Goal: Complete application form

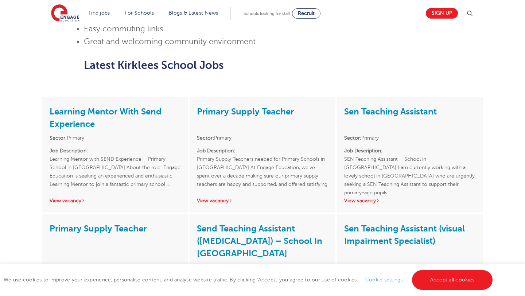
scroll to position [548, 0]
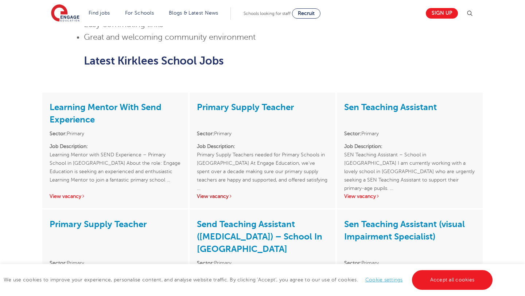
click at [210, 194] on link "View vacancy" at bounding box center [215, 196] width 36 height 5
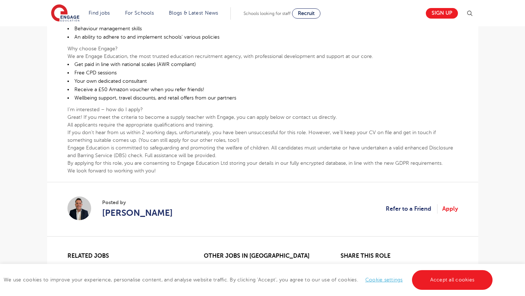
scroll to position [301, 0]
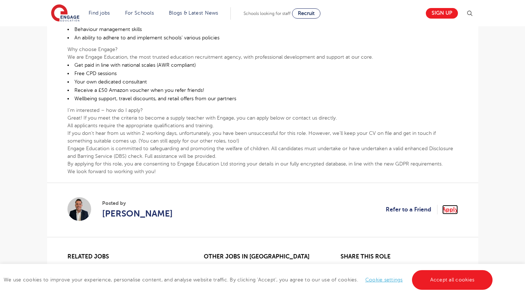
click at [453, 211] on link "Apply" at bounding box center [451, 209] width 16 height 9
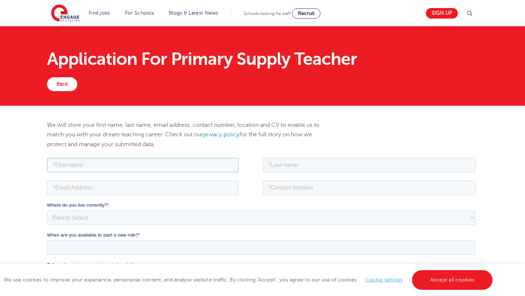
click at [230, 164] on input "text" at bounding box center [143, 165] width 192 height 15
type input "[PERSON_NAME]"
type input "[EMAIL_ADDRESS][DOMAIN_NAME]"
type input "07702794569"
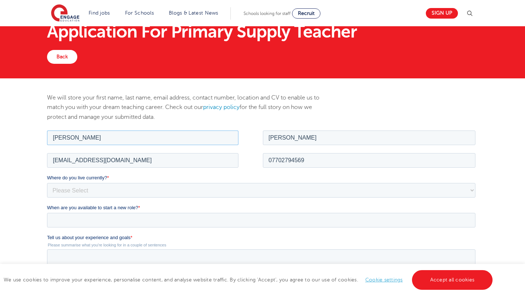
scroll to position [41, 0]
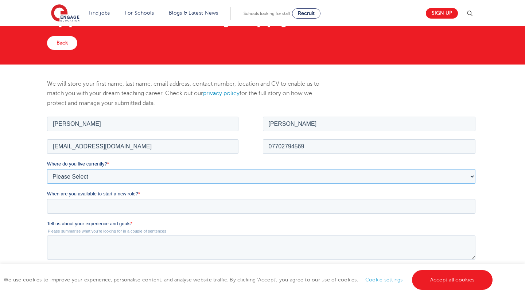
click at [209, 175] on select "Please Select [GEOGRAPHIC_DATA] [GEOGRAPHIC_DATA] [GEOGRAPHIC_DATA] [GEOGRAPHIC…" at bounding box center [261, 176] width 429 height 15
select select "UK"
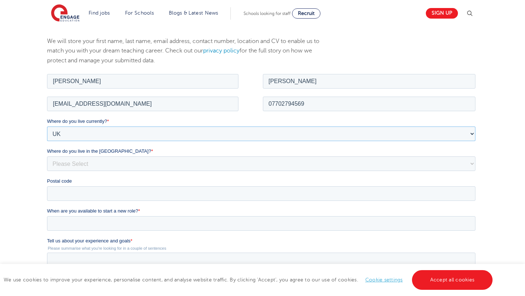
scroll to position [84, 0]
click at [209, 162] on select "Please Select Overseas [GEOGRAPHIC_DATA] [GEOGRAPHIC_DATA] [GEOGRAPHIC_DATA] [G…" at bounding box center [261, 163] width 429 height 15
select select "Kirklees"
click at [179, 198] on input "Postal code" at bounding box center [261, 193] width 429 height 15
type input "HD9 2TP"
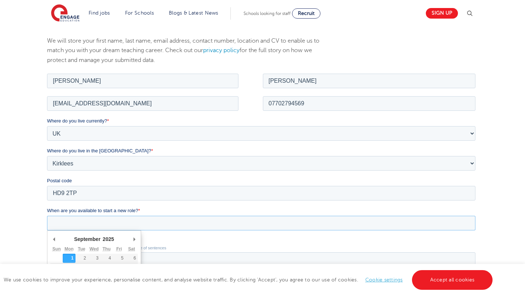
click at [151, 223] on input "When are you available to start a new role? *" at bounding box center [261, 223] width 429 height 15
type div "[DATE]"
type input "[DATE]"
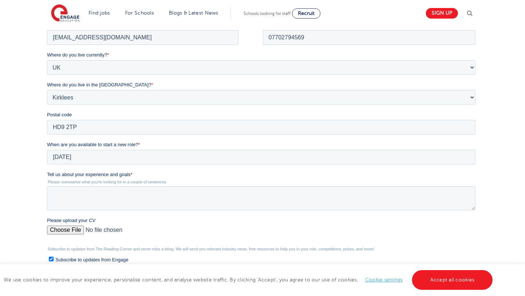
scroll to position [171, 0]
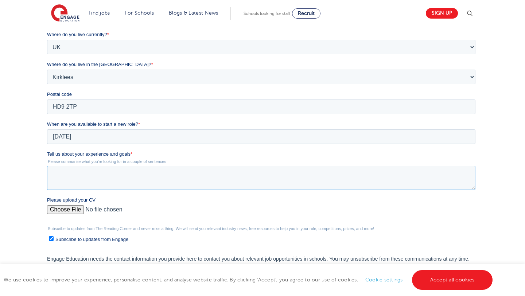
click at [190, 169] on textarea "Tell us about your experience and goals *" at bounding box center [261, 178] width 429 height 24
click at [145, 174] on textarea "I am a primary school teacher with 20 year experience looking" at bounding box center [261, 178] width 429 height 24
click at [250, 175] on textarea "I am a primary school teacher with almonst 20 year experience looking" at bounding box center [261, 178] width 429 height 24
click at [158, 175] on textarea "I am a primary school teacher with almonst 20 year experience looking" at bounding box center [261, 178] width 429 height 24
click at [183, 175] on textarea "I am a primary school teacher with almost 20 year experience looking" at bounding box center [261, 178] width 429 height 24
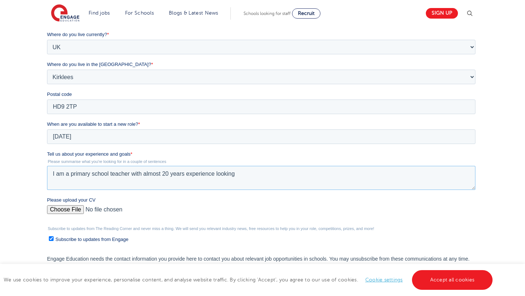
click at [189, 174] on textarea "I am a primary school teacher with almost 20 years experience looking" at bounding box center [261, 178] width 429 height 24
click at [279, 170] on textarea "I am a primary school teacher with almost 20 years teaching experience looking" at bounding box center [261, 178] width 429 height 24
type textarea "I am a primary school teacher with almost 20 years teaching experience looking …"
click at [50, 240] on input "Subscribe to updates from Engage" at bounding box center [51, 238] width 5 height 5
checkbox input "false"
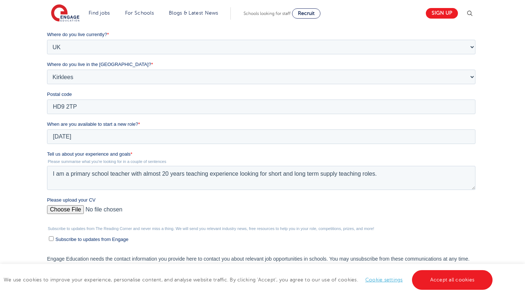
click at [66, 211] on input "Please upload your CV" at bounding box center [261, 212] width 429 height 15
type input "C:\fakepath\[PERSON_NAME] 2025 CV .doc"
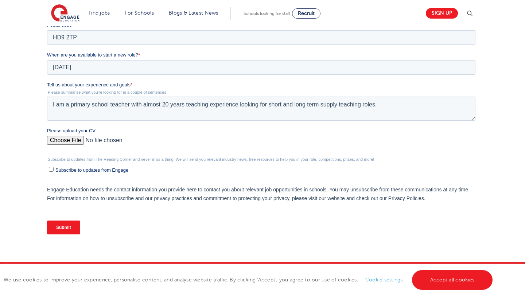
scroll to position [240, 0]
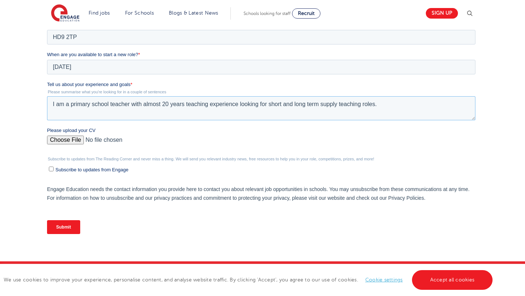
drag, startPoint x: 241, startPoint y: 105, endPoint x: 247, endPoint y: 115, distance: 11.1
click at [243, 109] on textarea "I am a primary school teacher with almost 20 years teaching experience looking …" at bounding box center [261, 108] width 429 height 24
click at [243, 108] on textarea "I am a primary school teacher with almost 20 years teaching experience looking …" at bounding box center [261, 108] width 429 height 24
click at [243, 107] on textarea "I am a primary school teacher with almost 20 years teaching experience looking …" at bounding box center [261, 108] width 429 height 24
click at [241, 105] on textarea "I am a primary school teacher with almost 20 years teaching experience looking …" at bounding box center [261, 108] width 429 height 24
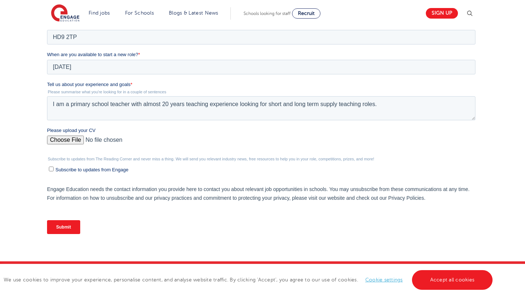
click at [70, 224] on input "Submit" at bounding box center [63, 227] width 33 height 14
